Goal: Find specific page/section

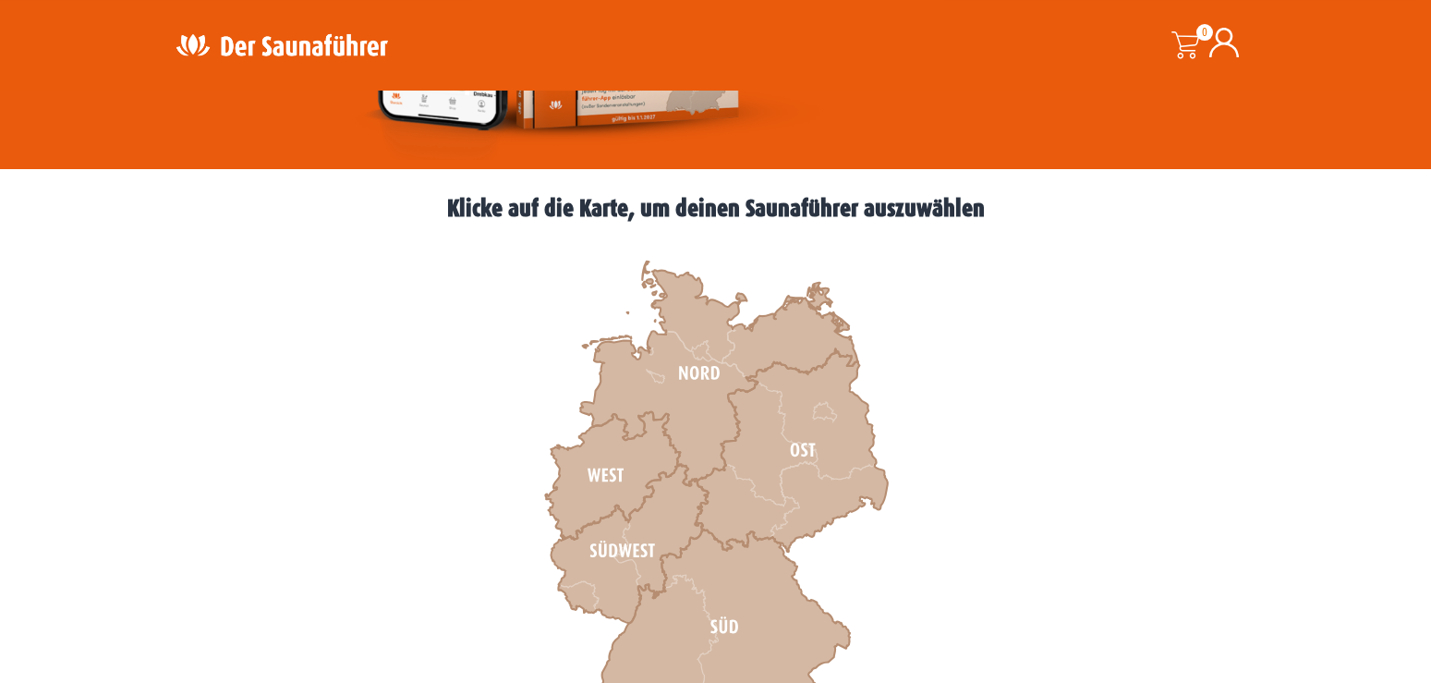
scroll to position [471, 0]
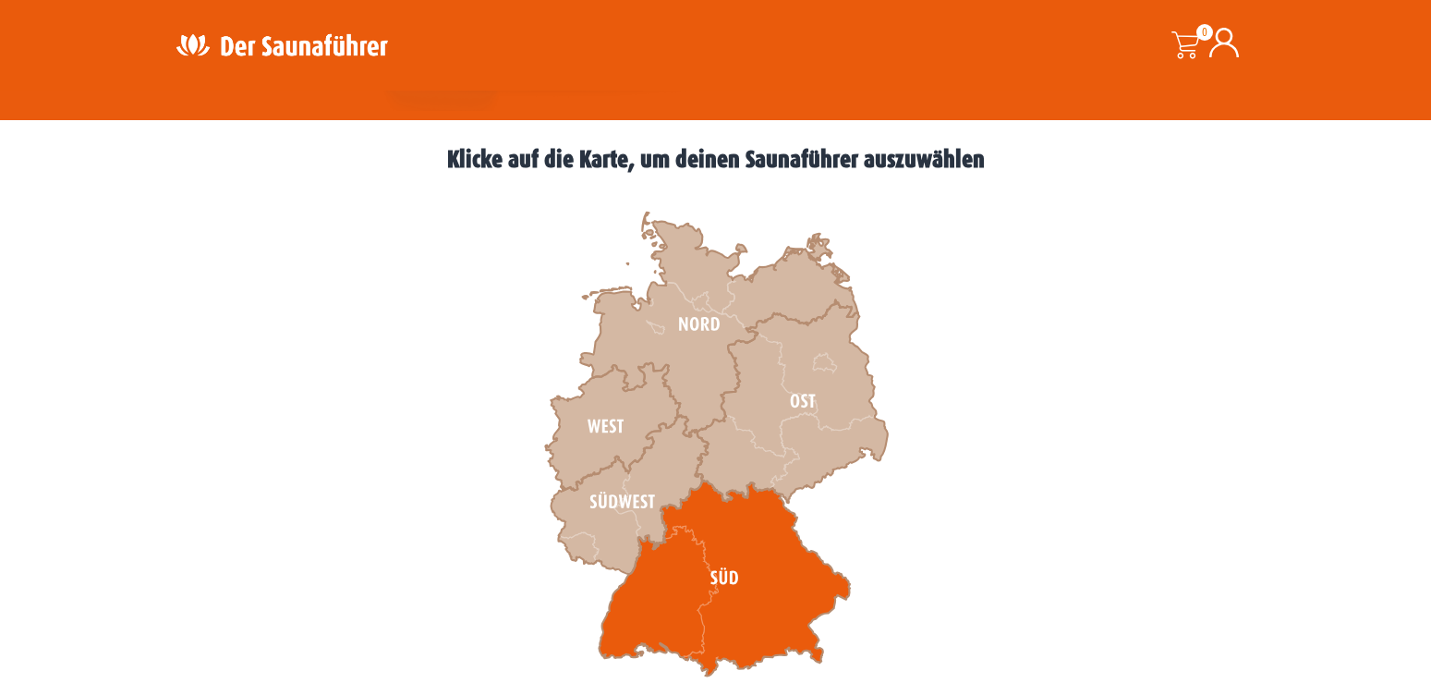
click at [750, 579] on icon at bounding box center [724, 578] width 251 height 196
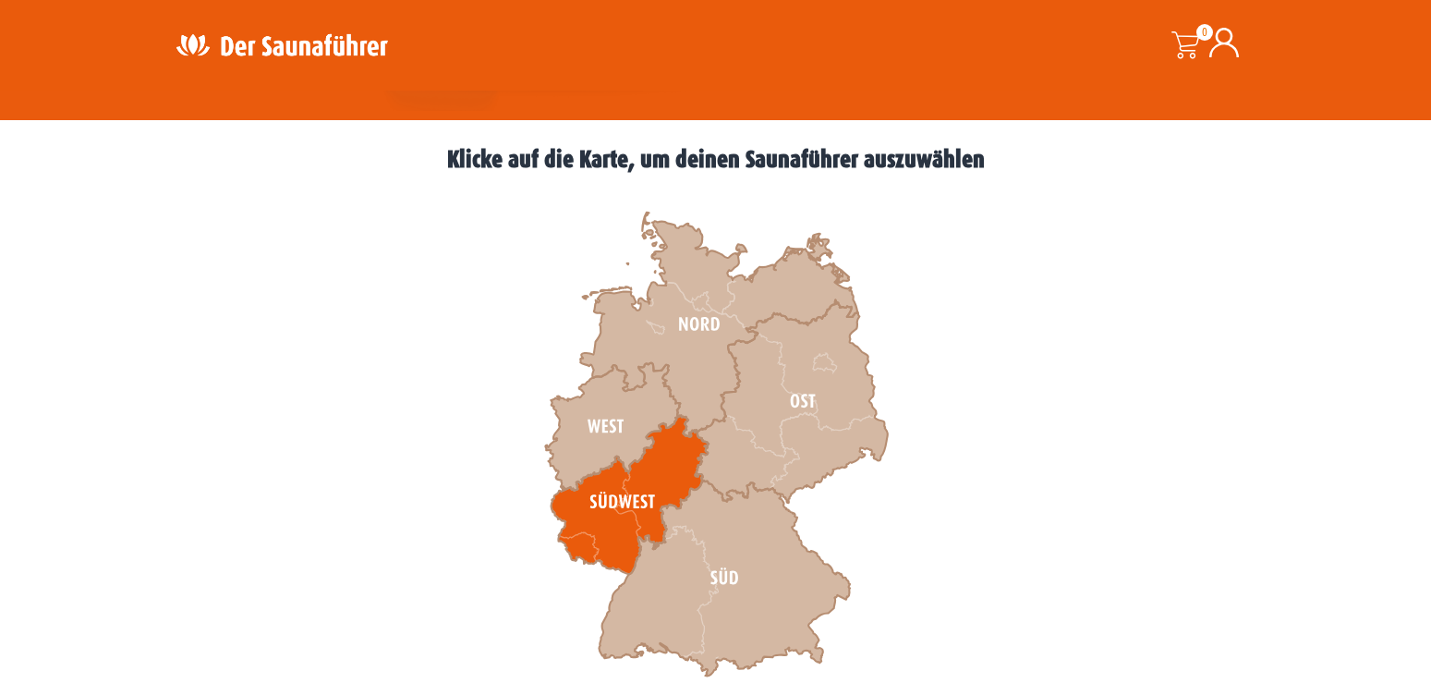
click at [626, 507] on icon at bounding box center [629, 495] width 157 height 159
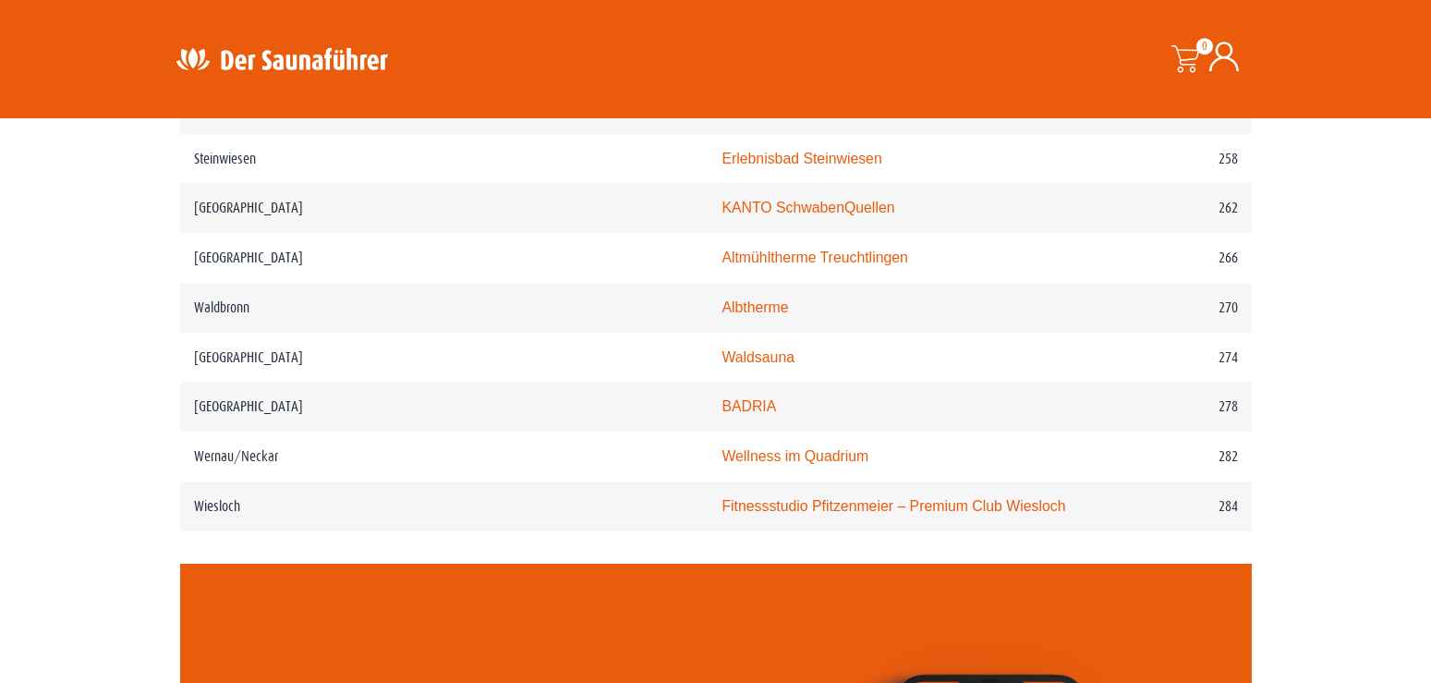
scroll to position [4241, 0]
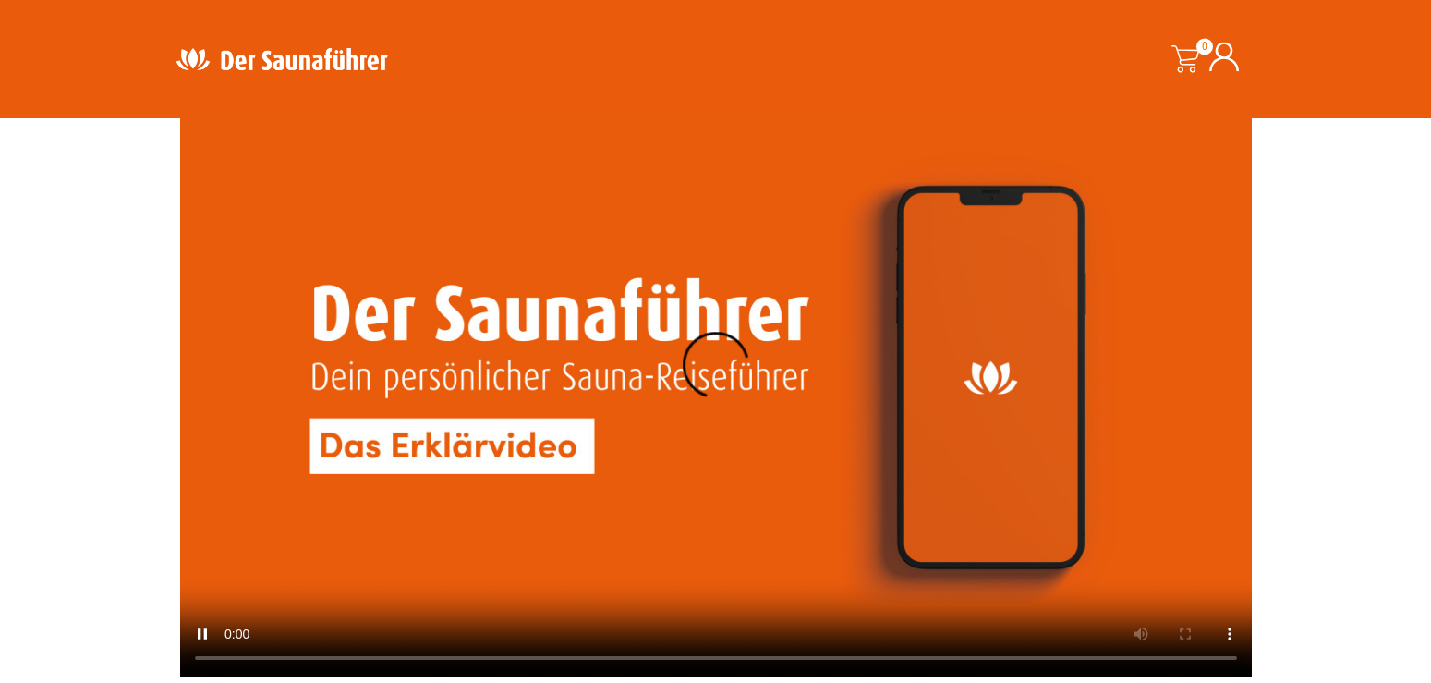
scroll to position [4241, 0]
